Goal: Task Accomplishment & Management: Use online tool/utility

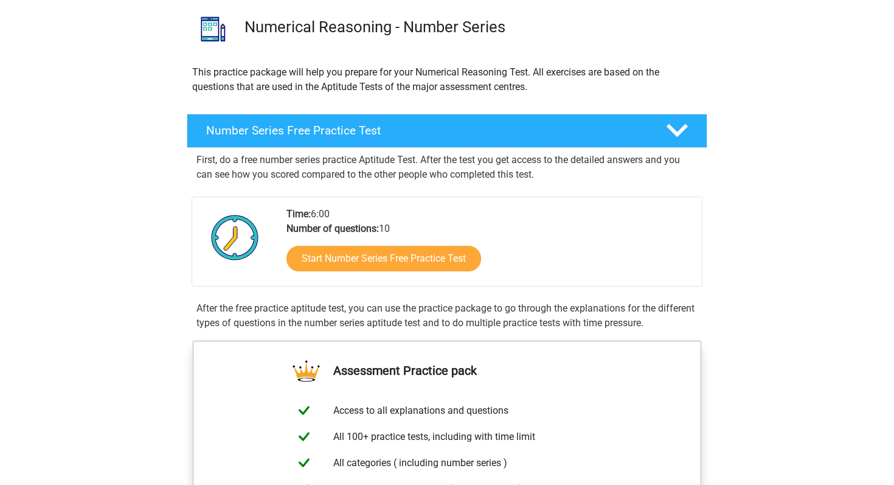
scroll to position [98, 0]
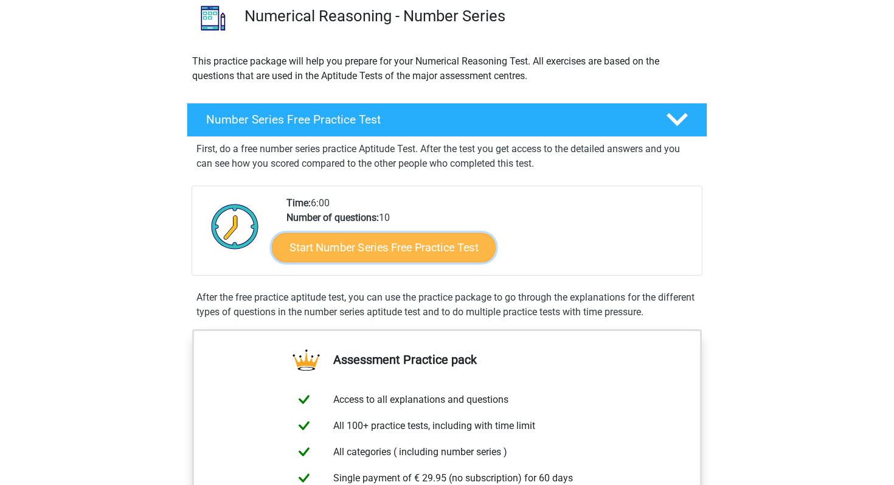
click at [379, 244] on link "Start Number Series Free Practice Test" at bounding box center [384, 246] width 224 height 29
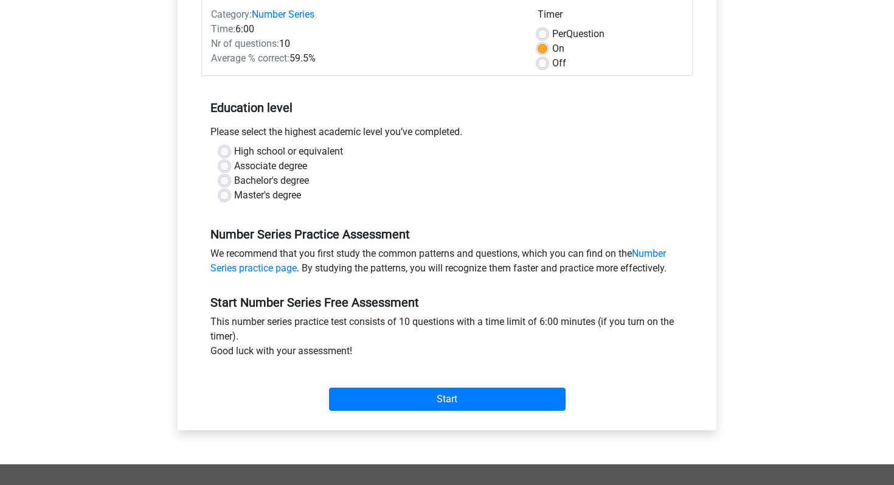
scroll to position [134, 0]
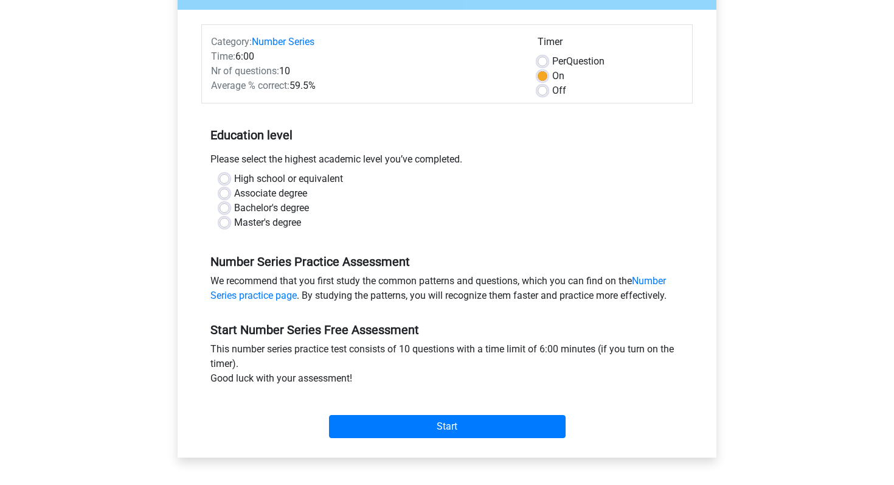
click at [234, 207] on label "Bachelor's degree" at bounding box center [271, 208] width 75 height 15
click at [225, 207] on input "Bachelor's degree" at bounding box center [224, 207] width 10 height 12
radio input "true"
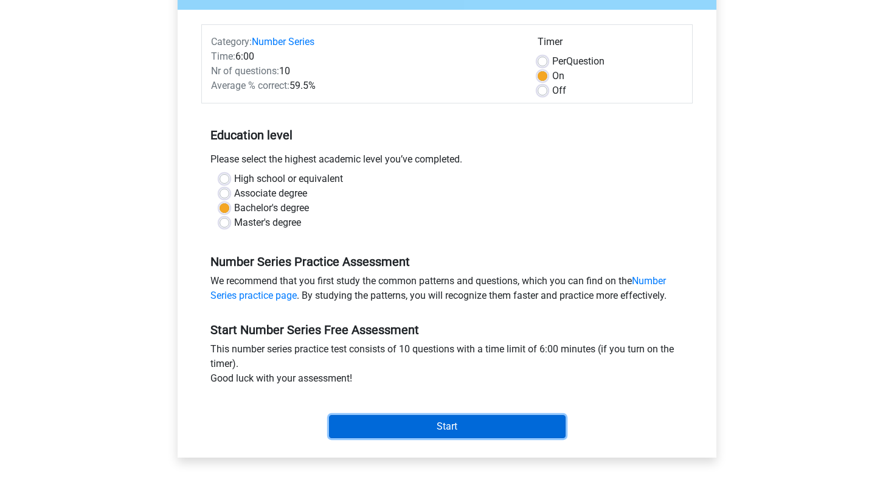
click at [451, 427] on input "Start" at bounding box center [447, 426] width 236 height 23
